Goal: Information Seeking & Learning: Learn about a topic

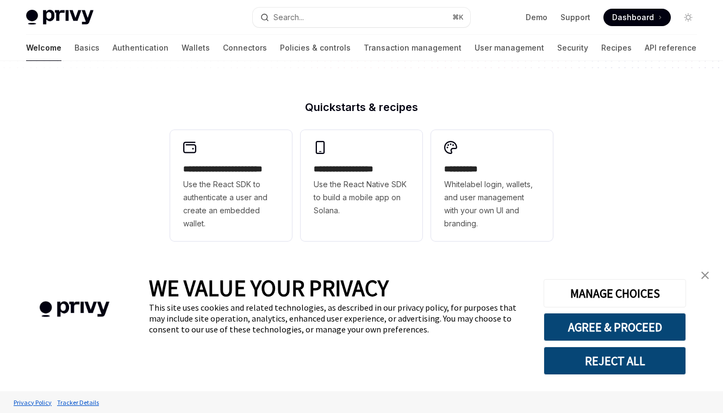
scroll to position [254, 0]
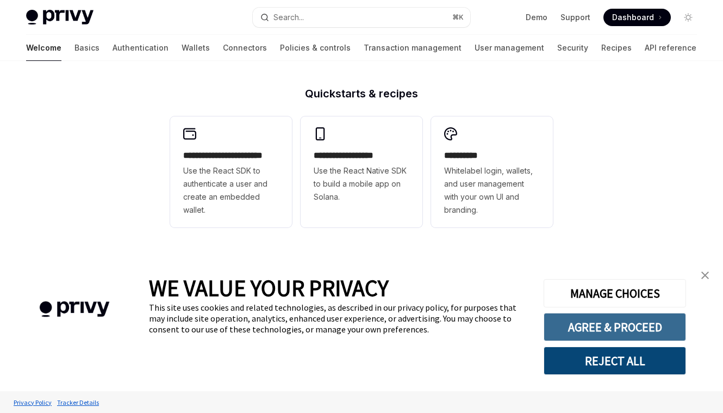
click at [640, 328] on button "AGREE & PROCEED" at bounding box center [615, 327] width 142 height 28
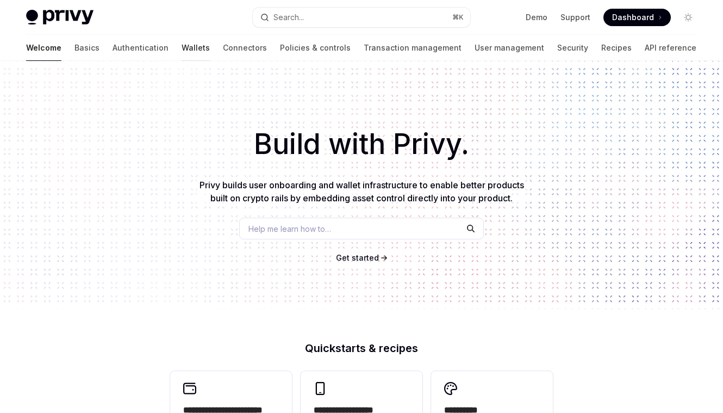
click at [182, 49] on link "Wallets" at bounding box center [196, 48] width 28 height 26
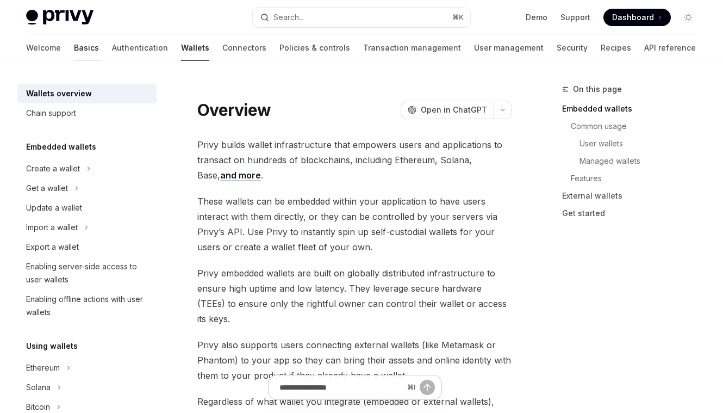
click at [74, 47] on link "Basics" at bounding box center [86, 48] width 25 height 26
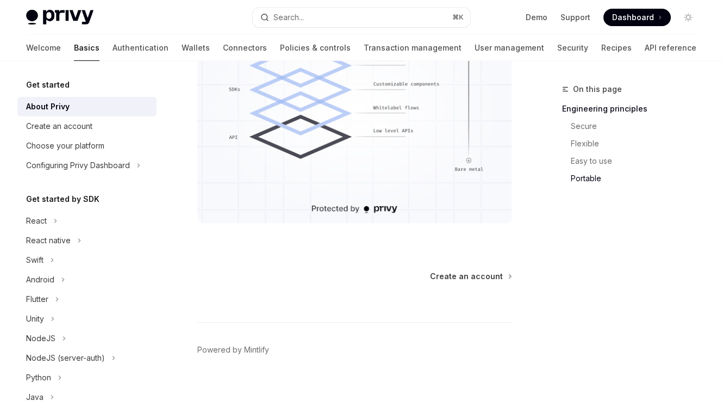
scroll to position [1088, 0]
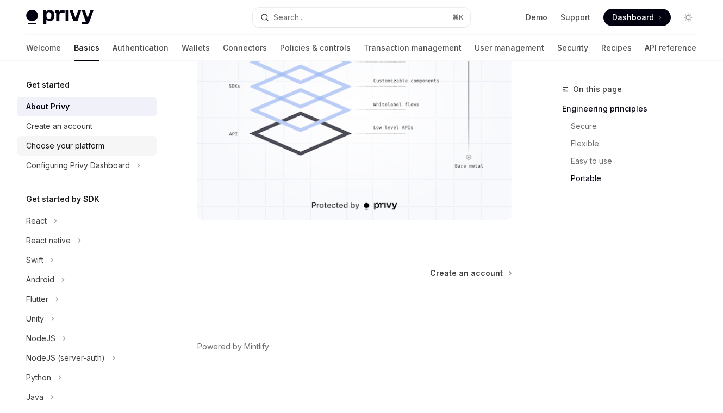
click at [71, 146] on div "Choose your platform" at bounding box center [65, 145] width 78 height 13
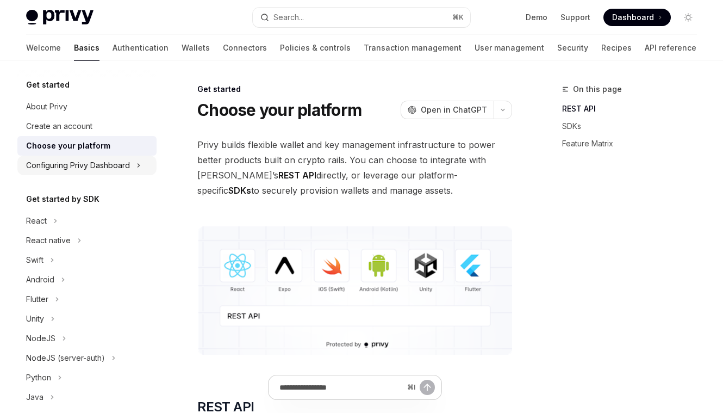
click at [72, 159] on div "Configuring Privy Dashboard" at bounding box center [78, 165] width 104 height 13
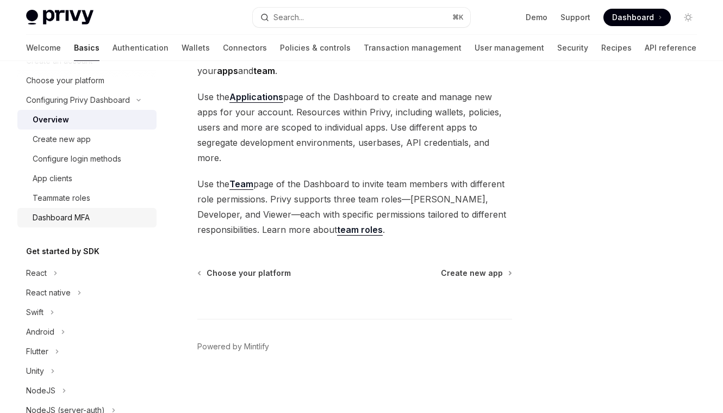
scroll to position [66, 0]
click at [69, 177] on div "App clients" at bounding box center [53, 177] width 40 height 13
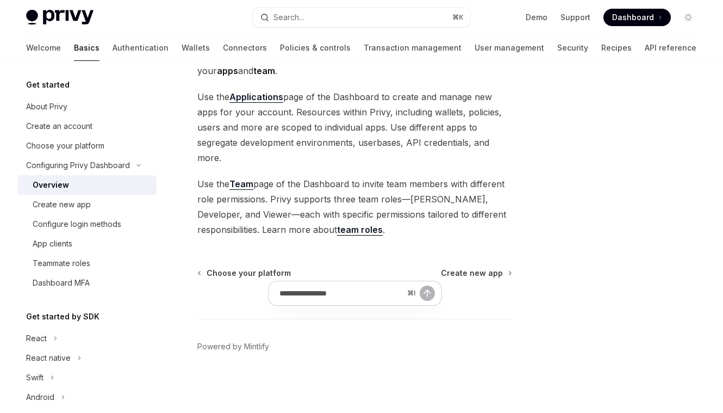
scroll to position [89, 0]
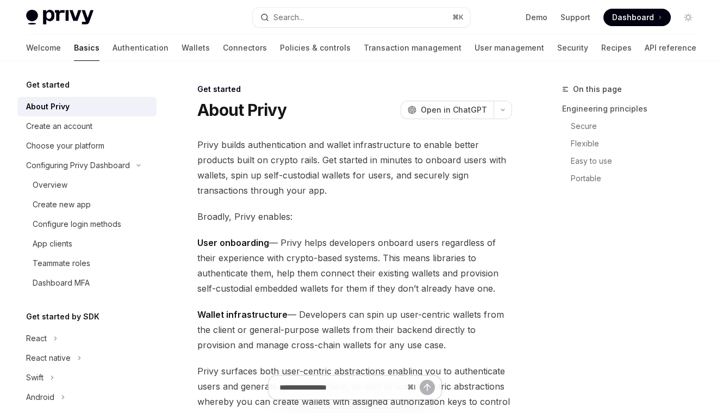
scroll to position [1088, 0]
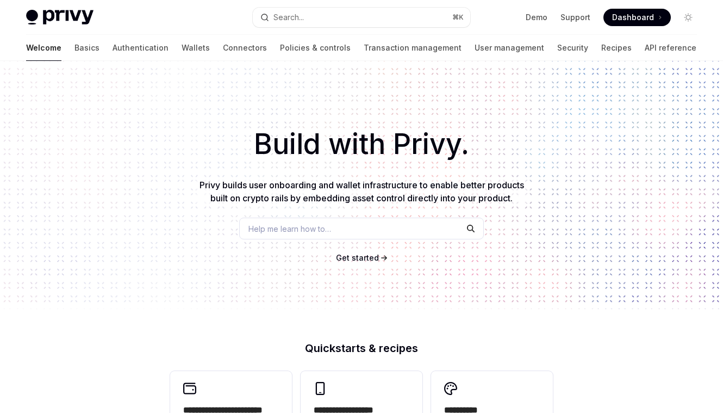
type textarea "*"
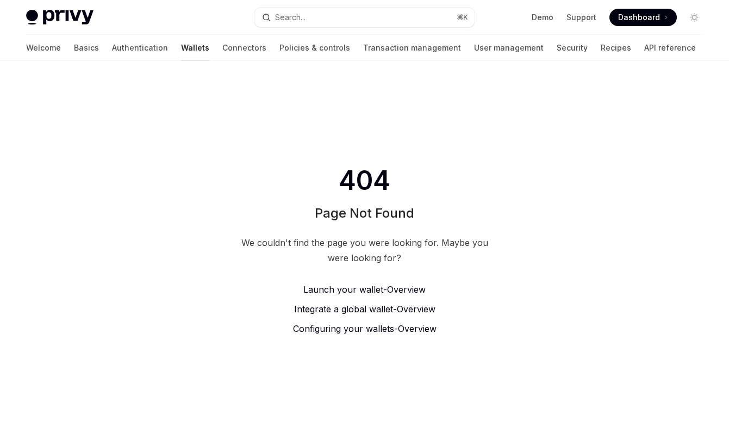
click at [181, 44] on link "Wallets" at bounding box center [195, 48] width 28 height 26
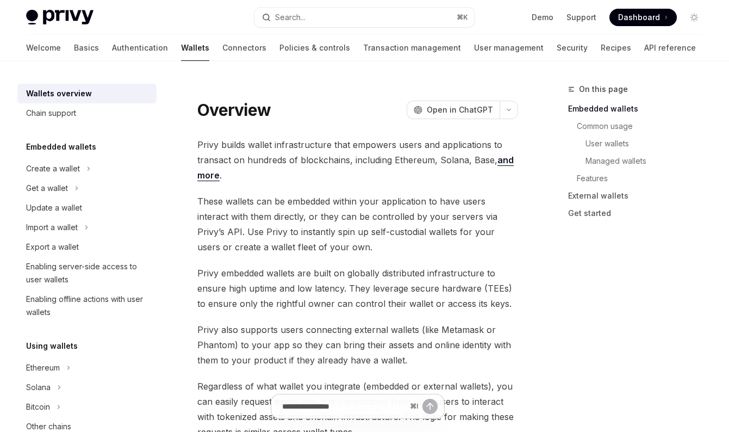
click at [214, 173] on link "and more" at bounding box center [355, 167] width 316 height 27
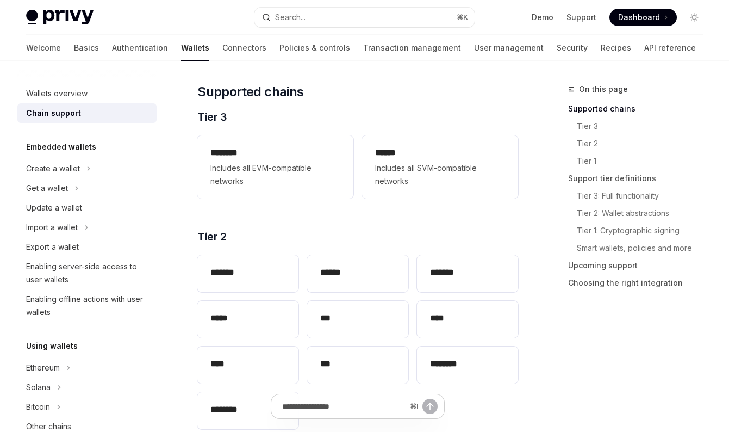
scroll to position [165, 0]
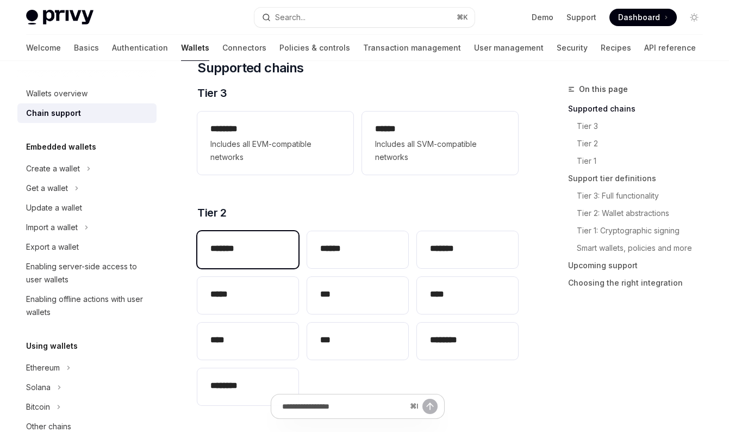
click at [223, 235] on div "*******" at bounding box center [247, 249] width 101 height 37
type textarea "*"
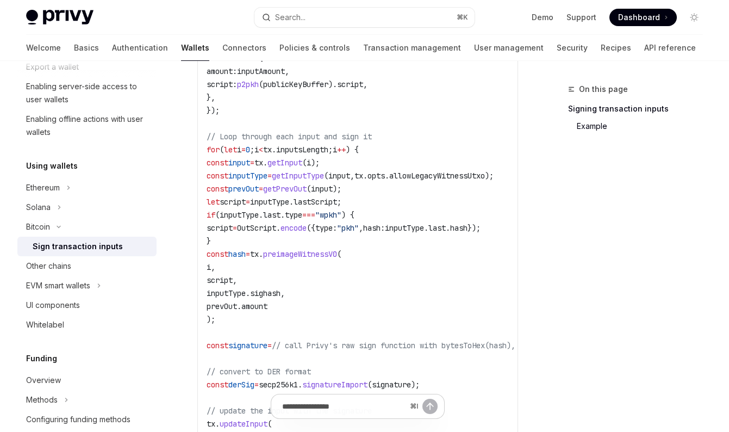
scroll to position [67, 0]
